Goal: Information Seeking & Learning: Learn about a topic

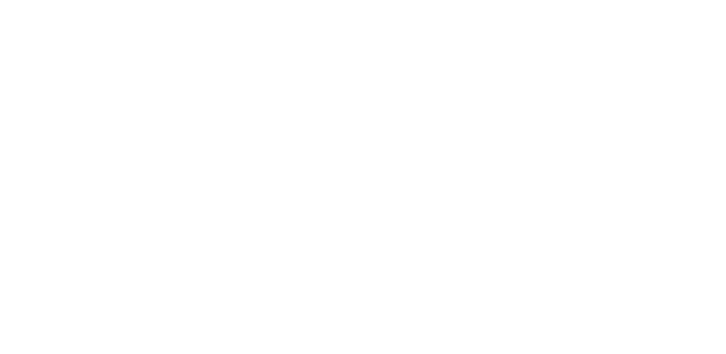
select select
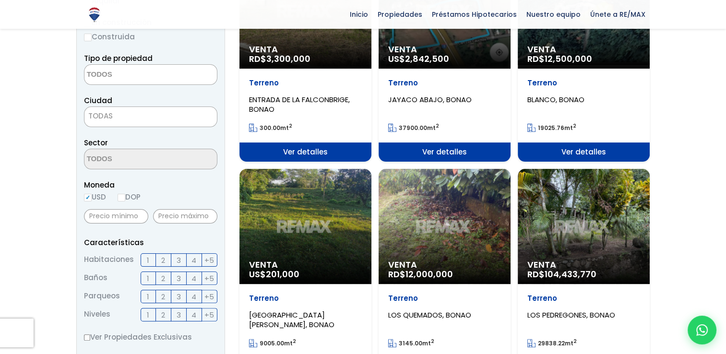
scroll to position [48, 0]
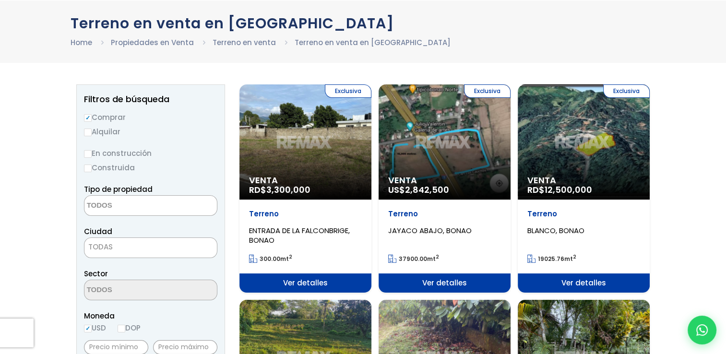
click at [296, 160] on div "Exclusiva Venta RD$ 3,300,000" at bounding box center [305, 141] width 132 height 115
click at [327, 289] on span "Ver detalles" at bounding box center [305, 283] width 132 height 19
click at [325, 283] on span "Ver detalles" at bounding box center [305, 283] width 132 height 19
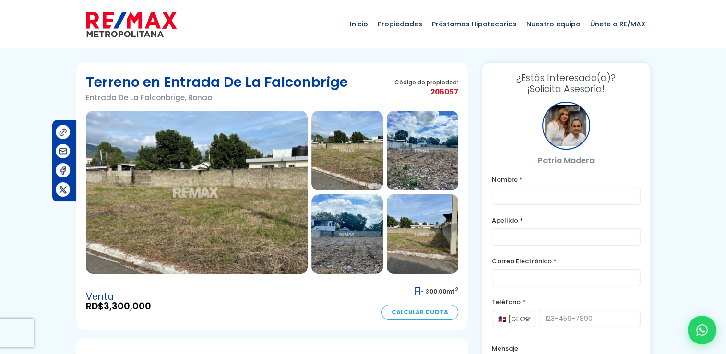
click at [355, 164] on img at bounding box center [346, 151] width 71 height 80
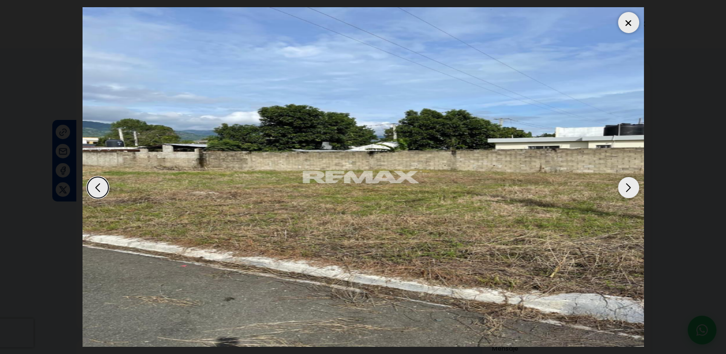
click at [626, 186] on div "Next slide" at bounding box center [628, 187] width 21 height 21
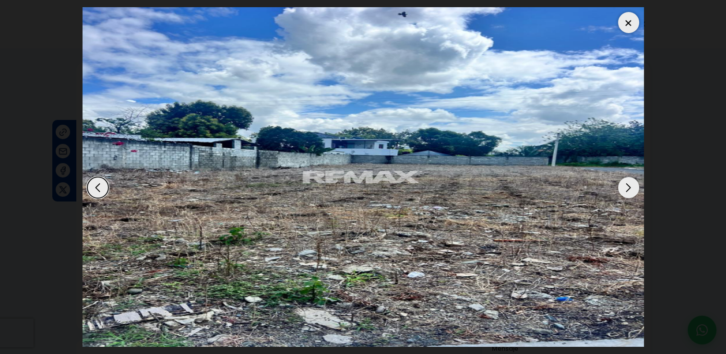
click at [625, 187] on div "Next slide" at bounding box center [628, 187] width 21 height 21
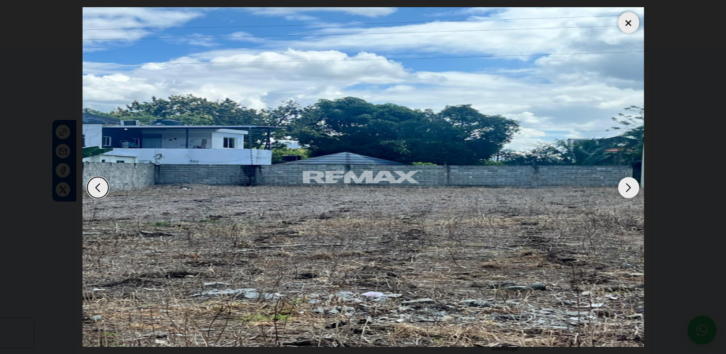
click at [625, 187] on div "Next slide" at bounding box center [628, 187] width 21 height 21
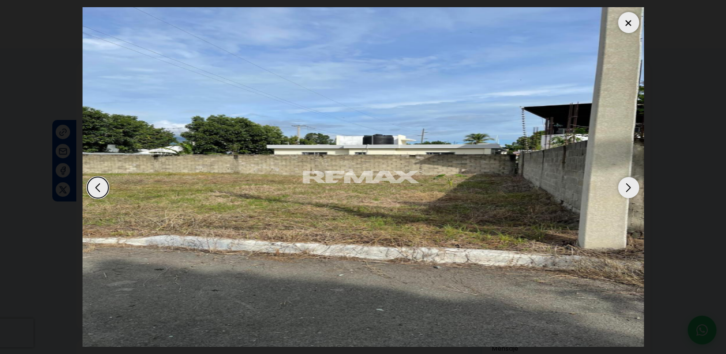
click at [625, 187] on div "Next slide" at bounding box center [628, 187] width 21 height 21
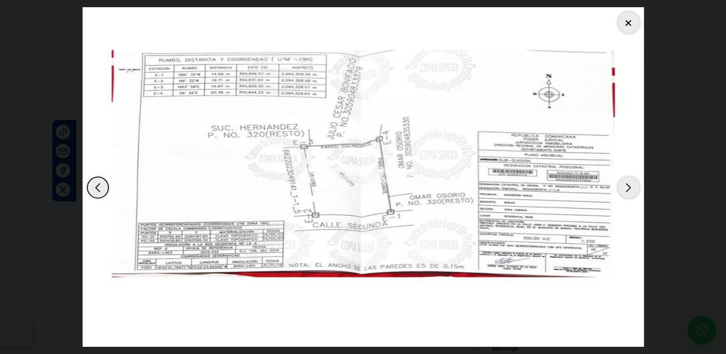
click at [625, 187] on div "Next slide" at bounding box center [628, 187] width 21 height 21
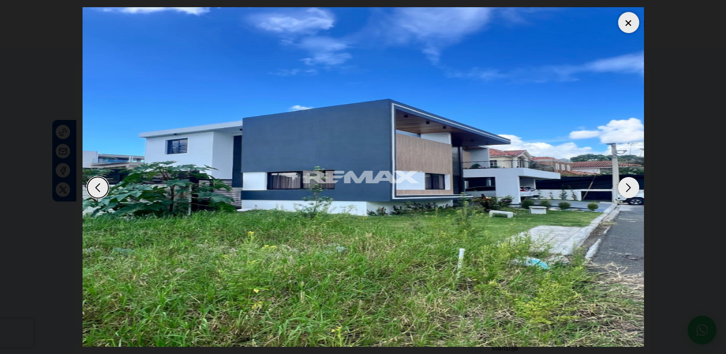
click at [625, 187] on div "Next slide" at bounding box center [628, 187] width 21 height 21
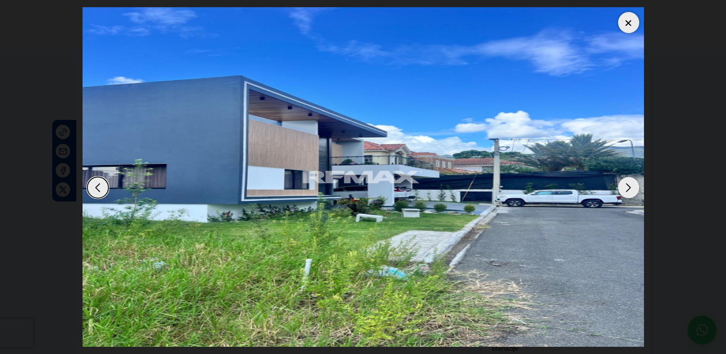
click at [625, 187] on div "Next slide" at bounding box center [628, 187] width 21 height 21
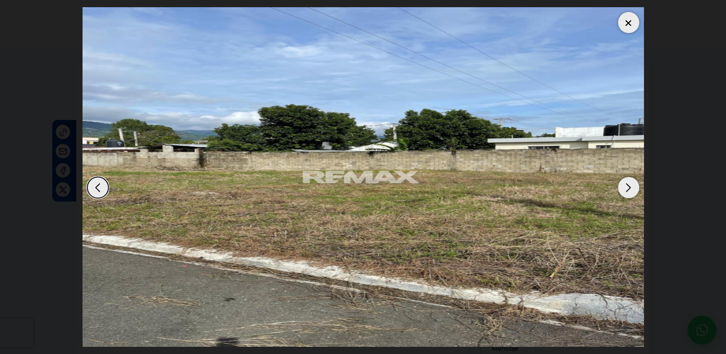
click at [94, 191] on div "Previous slide" at bounding box center [97, 187] width 21 height 21
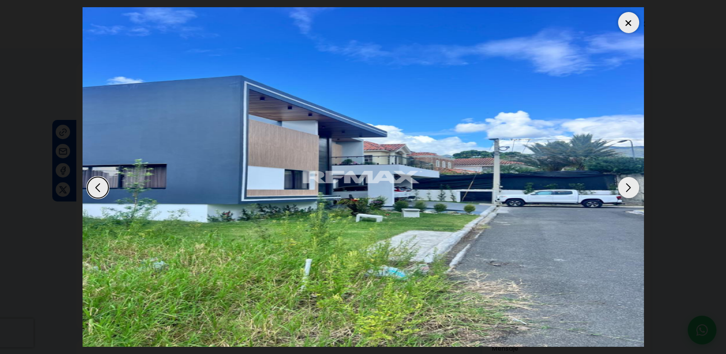
click at [94, 191] on div "Previous slide" at bounding box center [97, 187] width 21 height 21
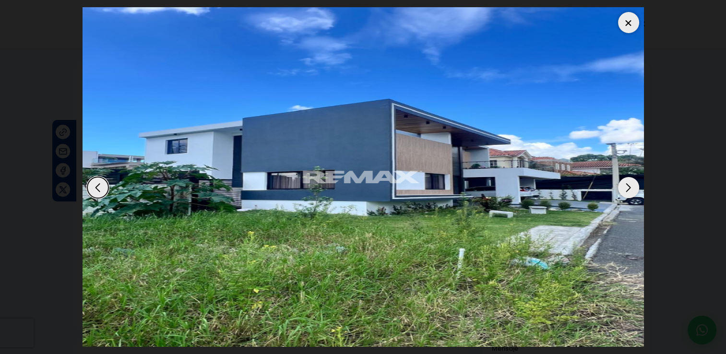
click at [622, 28] on div at bounding box center [628, 22] width 21 height 21
